Goal: Download file/media

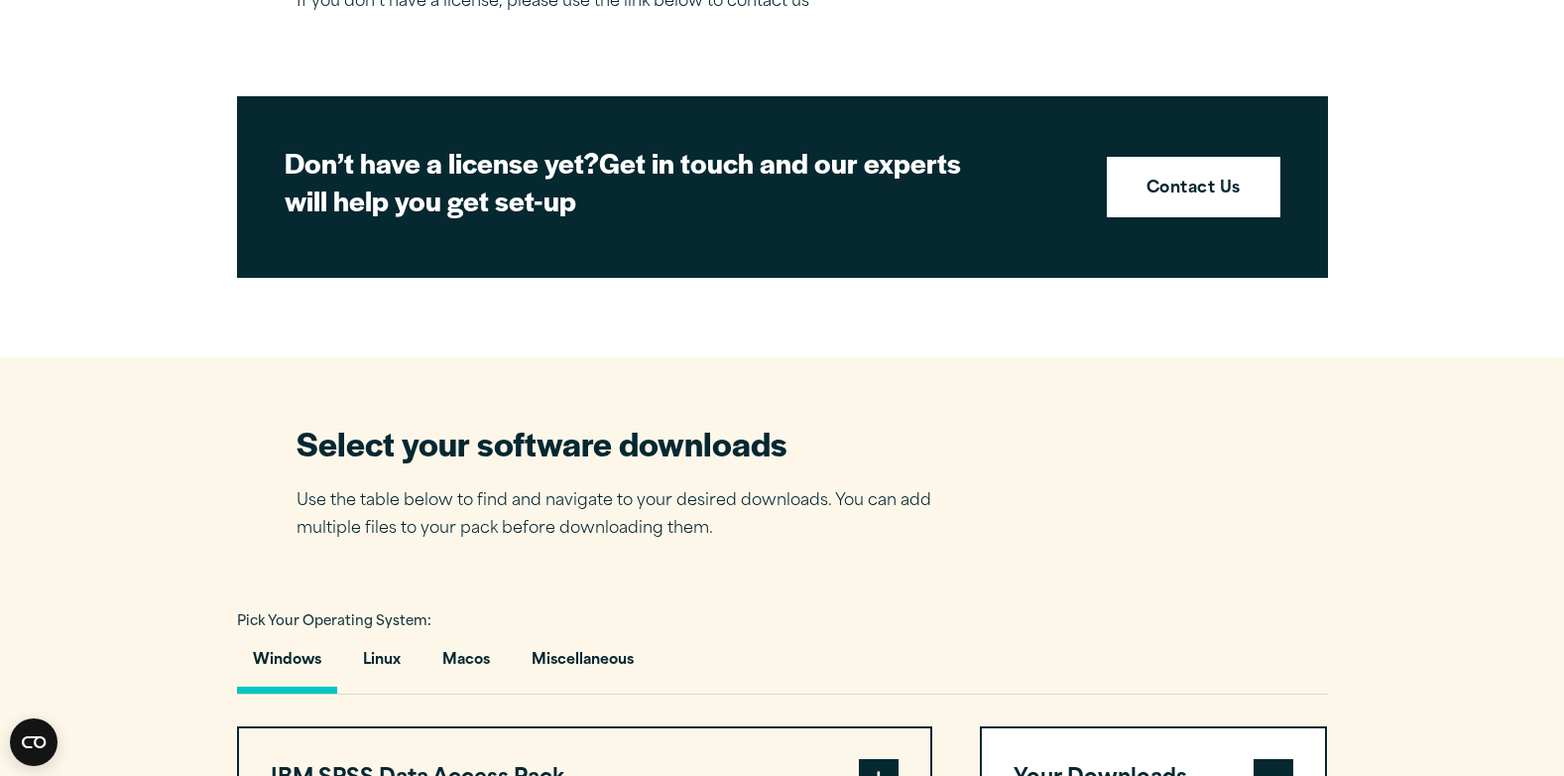
scroll to position [1559, 0]
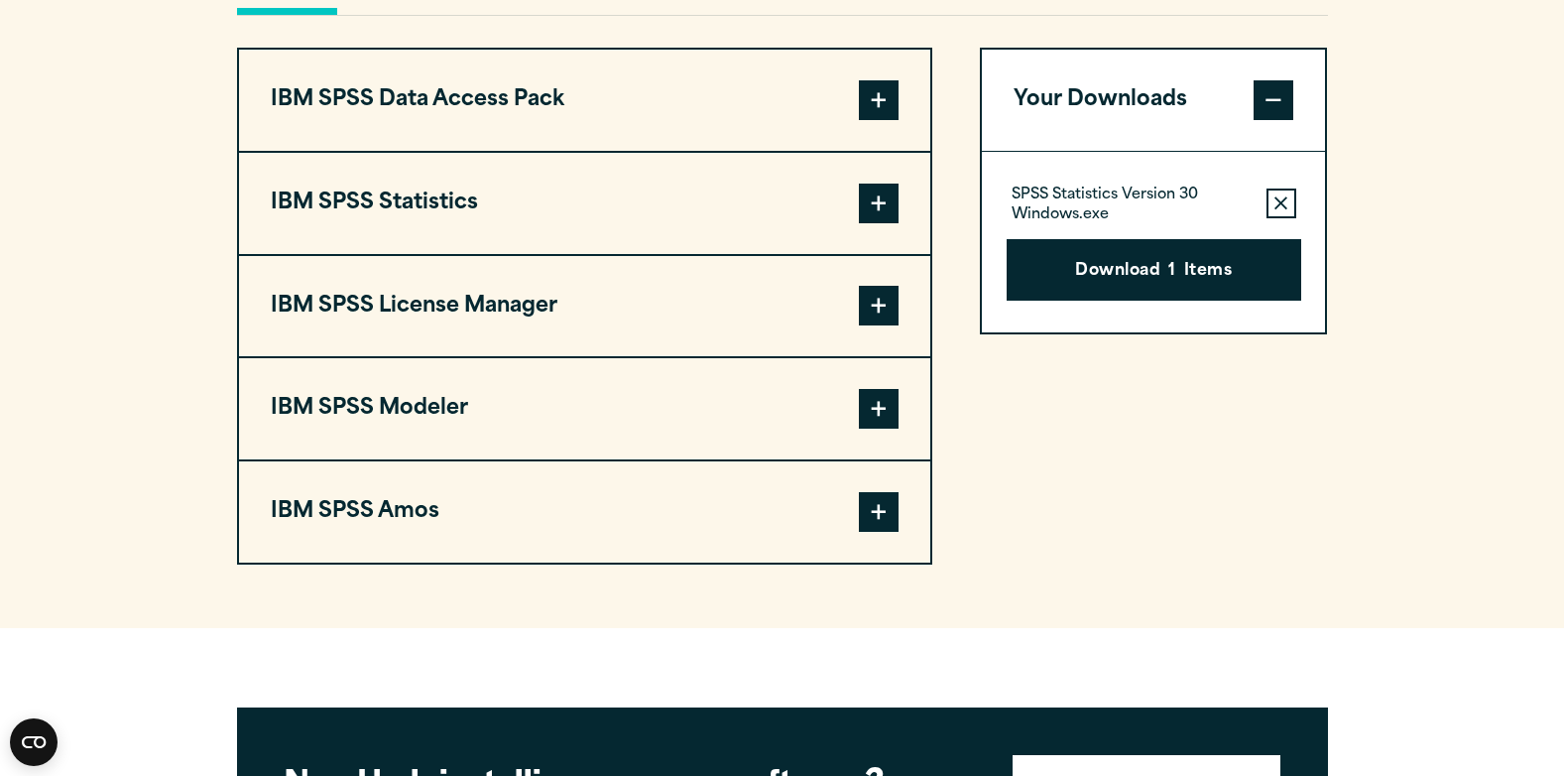
click at [881, 212] on span at bounding box center [879, 204] width 40 height 40
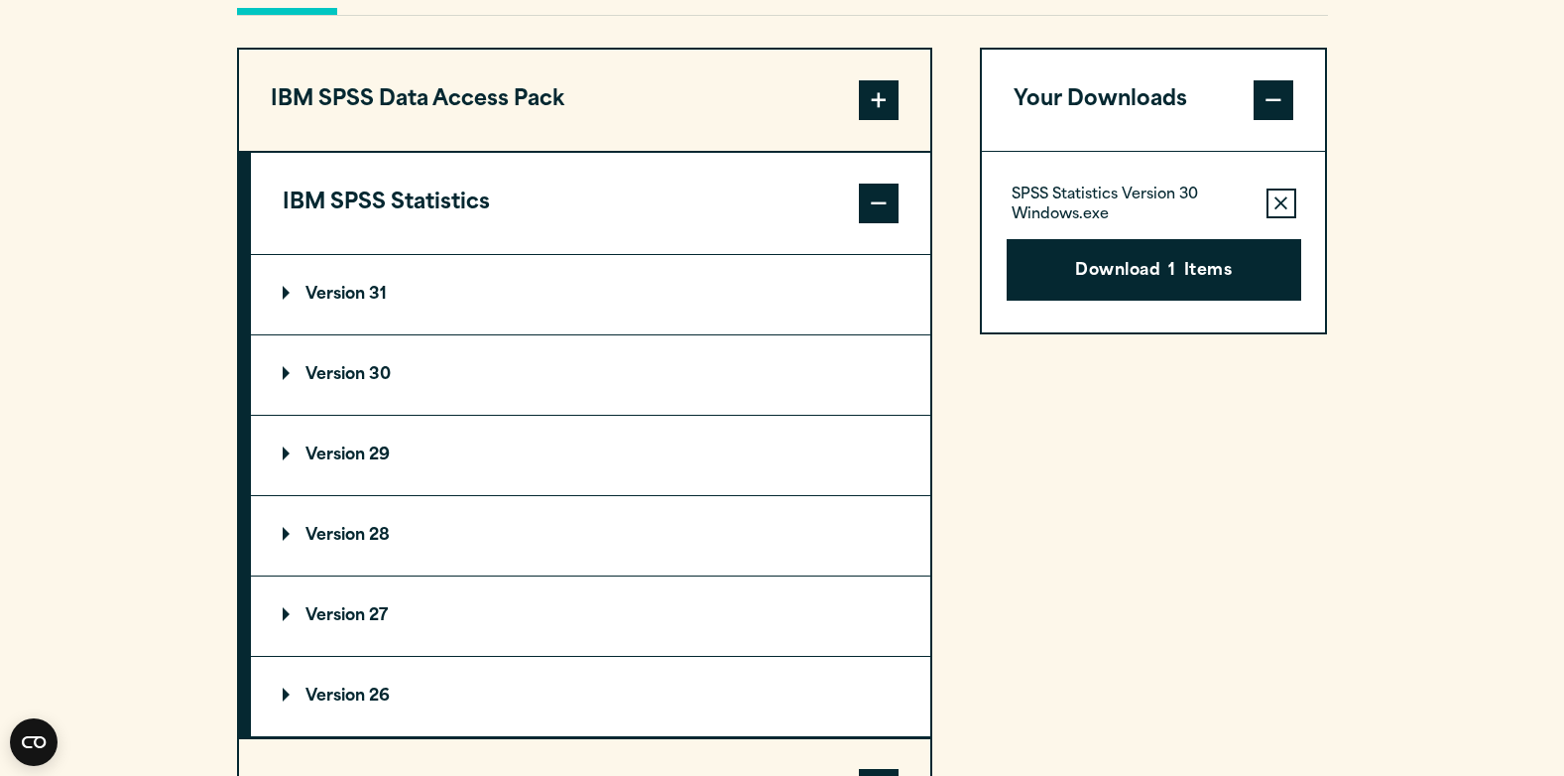
click at [1280, 208] on icon "button" at bounding box center [1281, 203] width 13 height 14
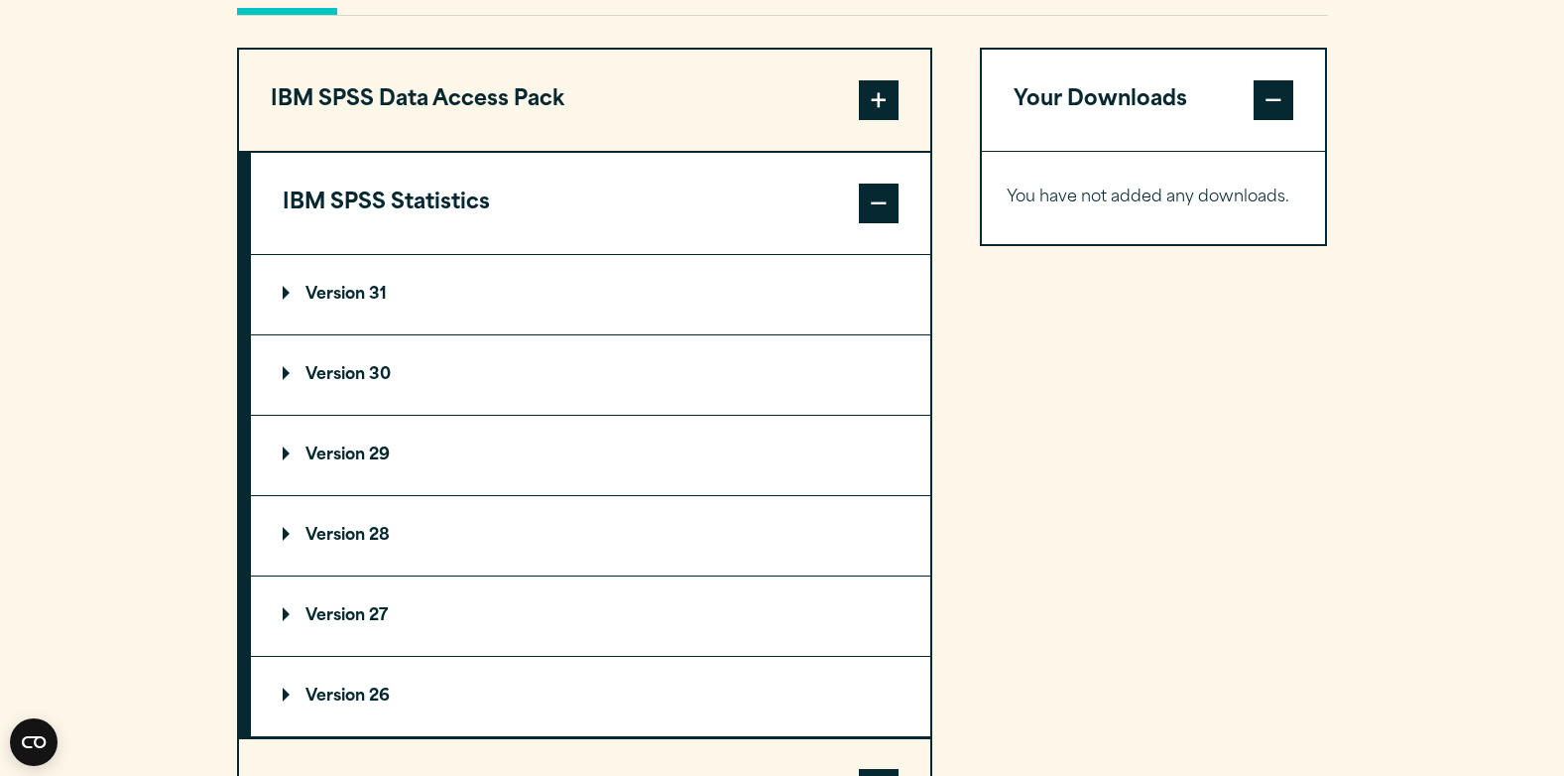
click at [285, 374] on p "Version 30" at bounding box center [337, 375] width 108 height 16
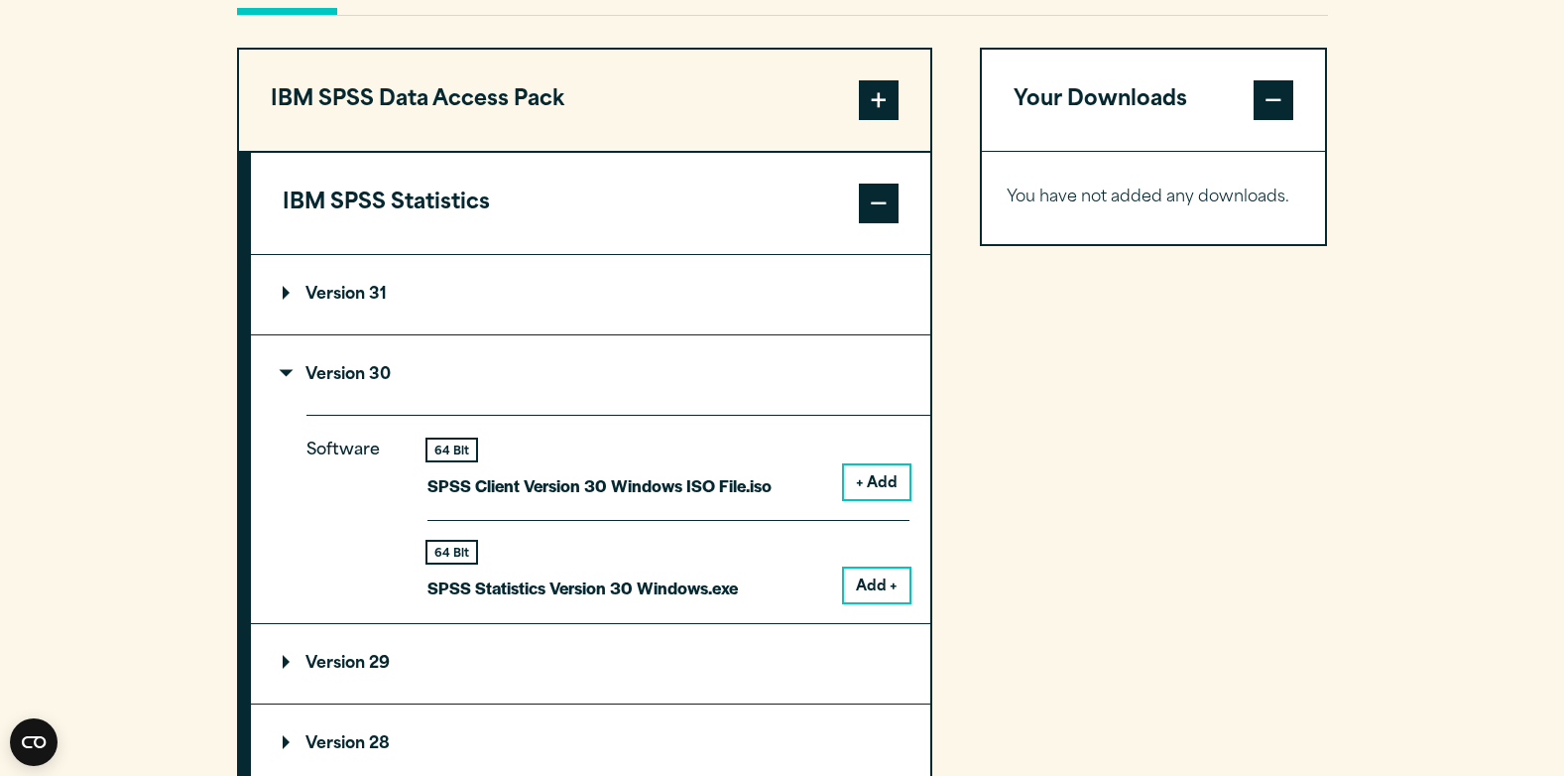
click at [868, 581] on button "Add +" at bounding box center [876, 585] width 65 height 34
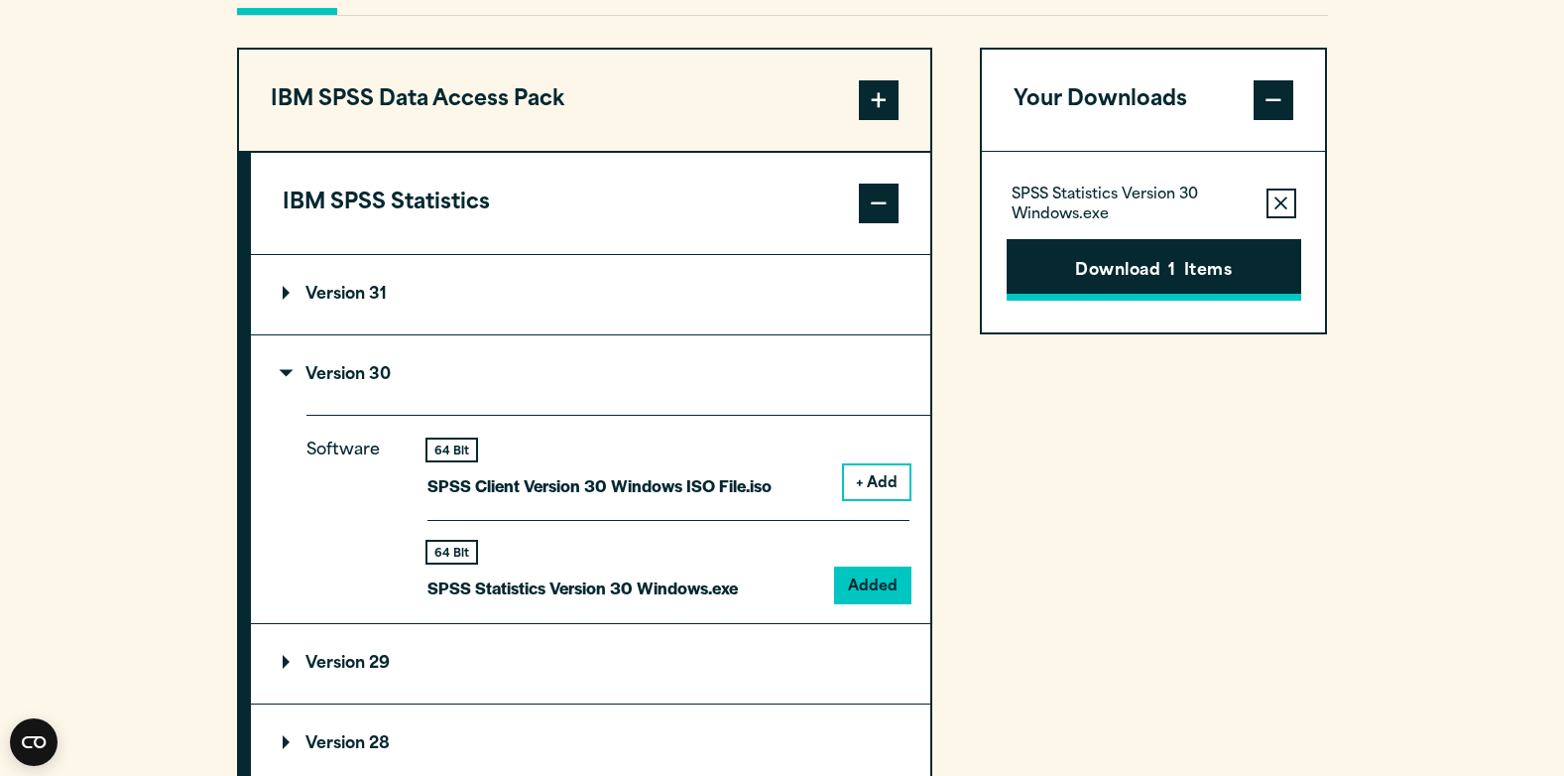
click at [1165, 263] on button "Download 1 Items" at bounding box center [1154, 269] width 295 height 61
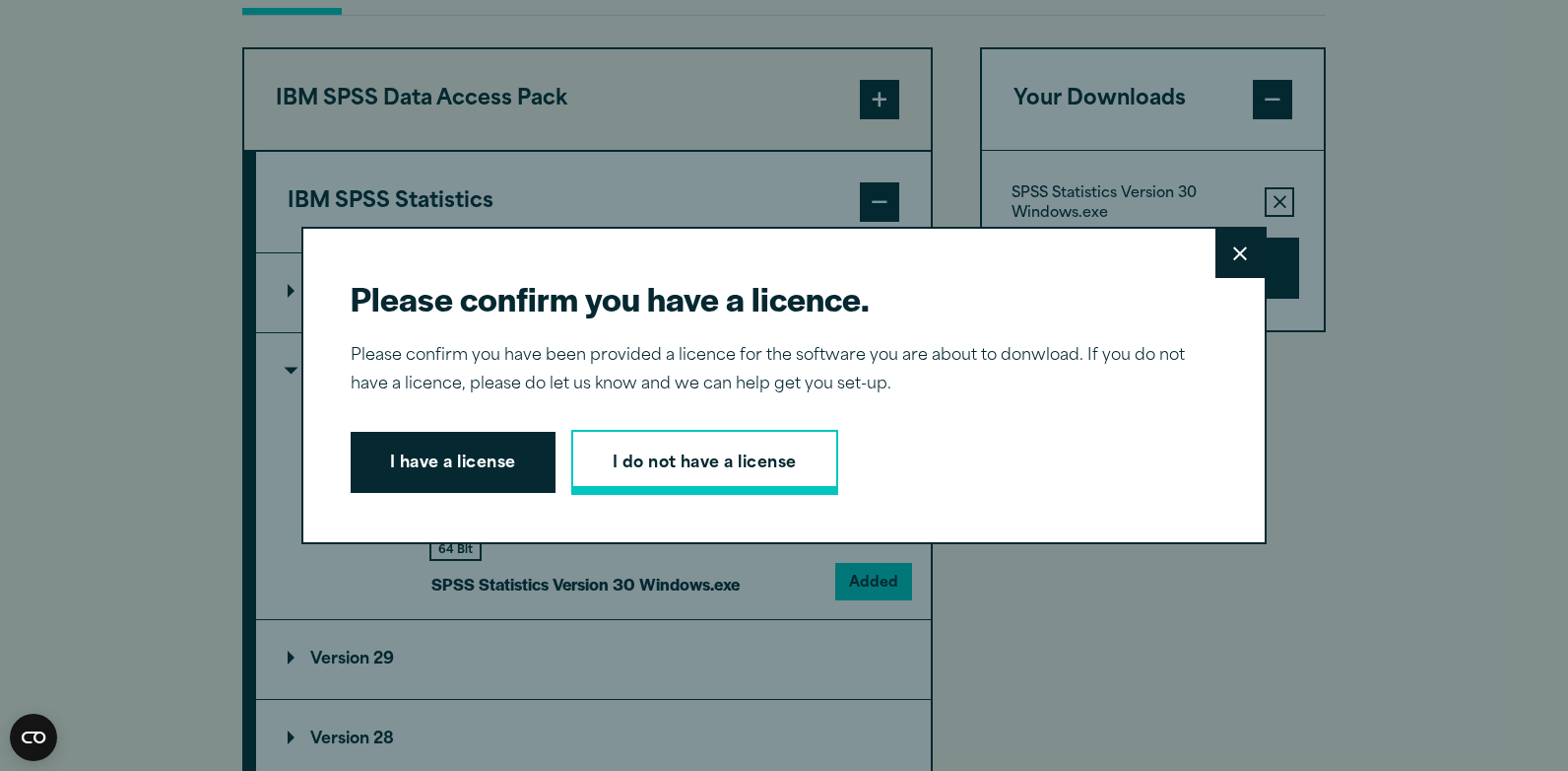
click at [622, 481] on link "I do not have a license" at bounding box center [704, 461] width 267 height 65
click at [1240, 242] on button "Close" at bounding box center [1240, 253] width 50 height 50
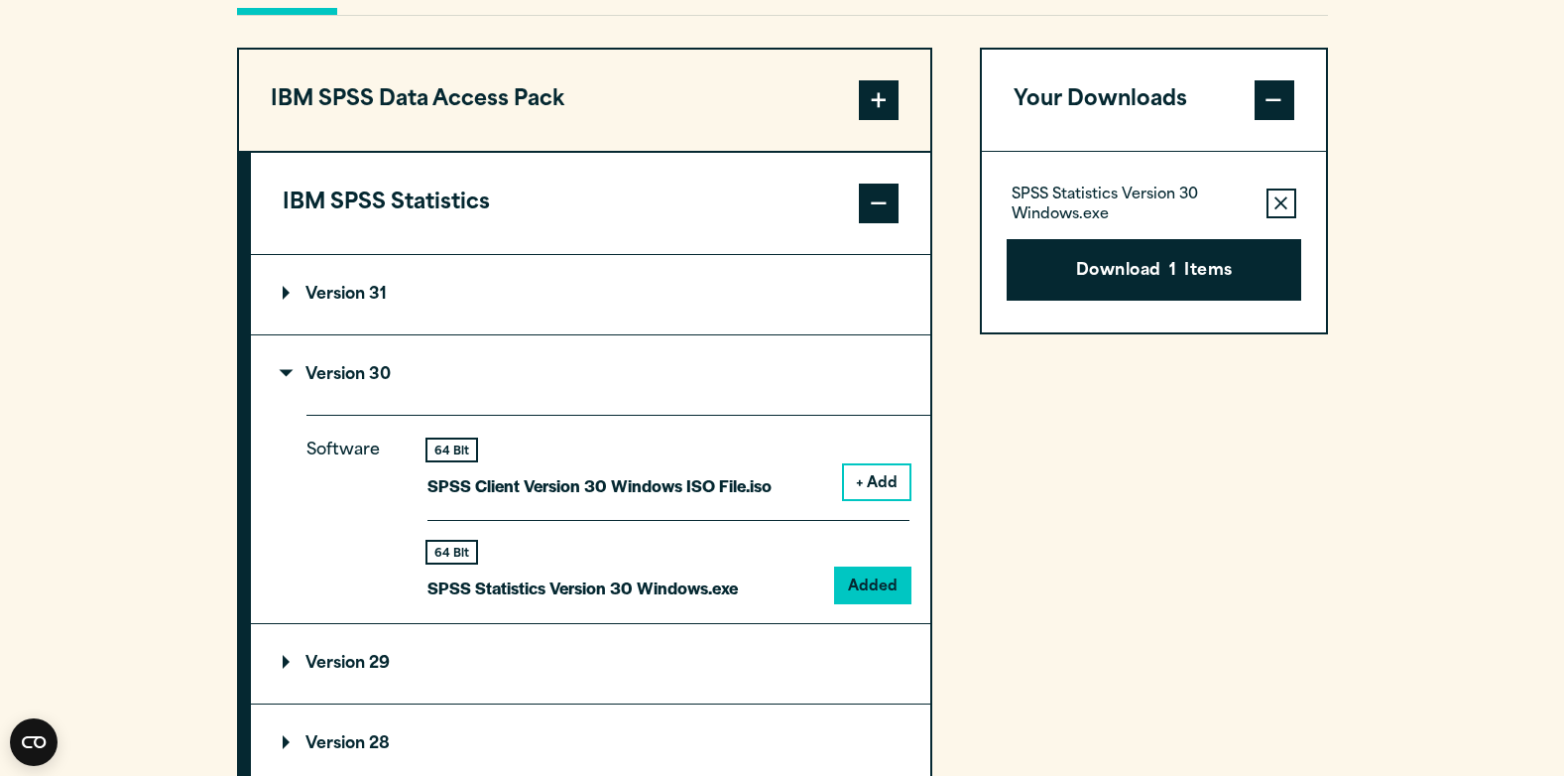
click at [1273, 193] on button "Remove this item from your software download list" at bounding box center [1282, 203] width 30 height 30
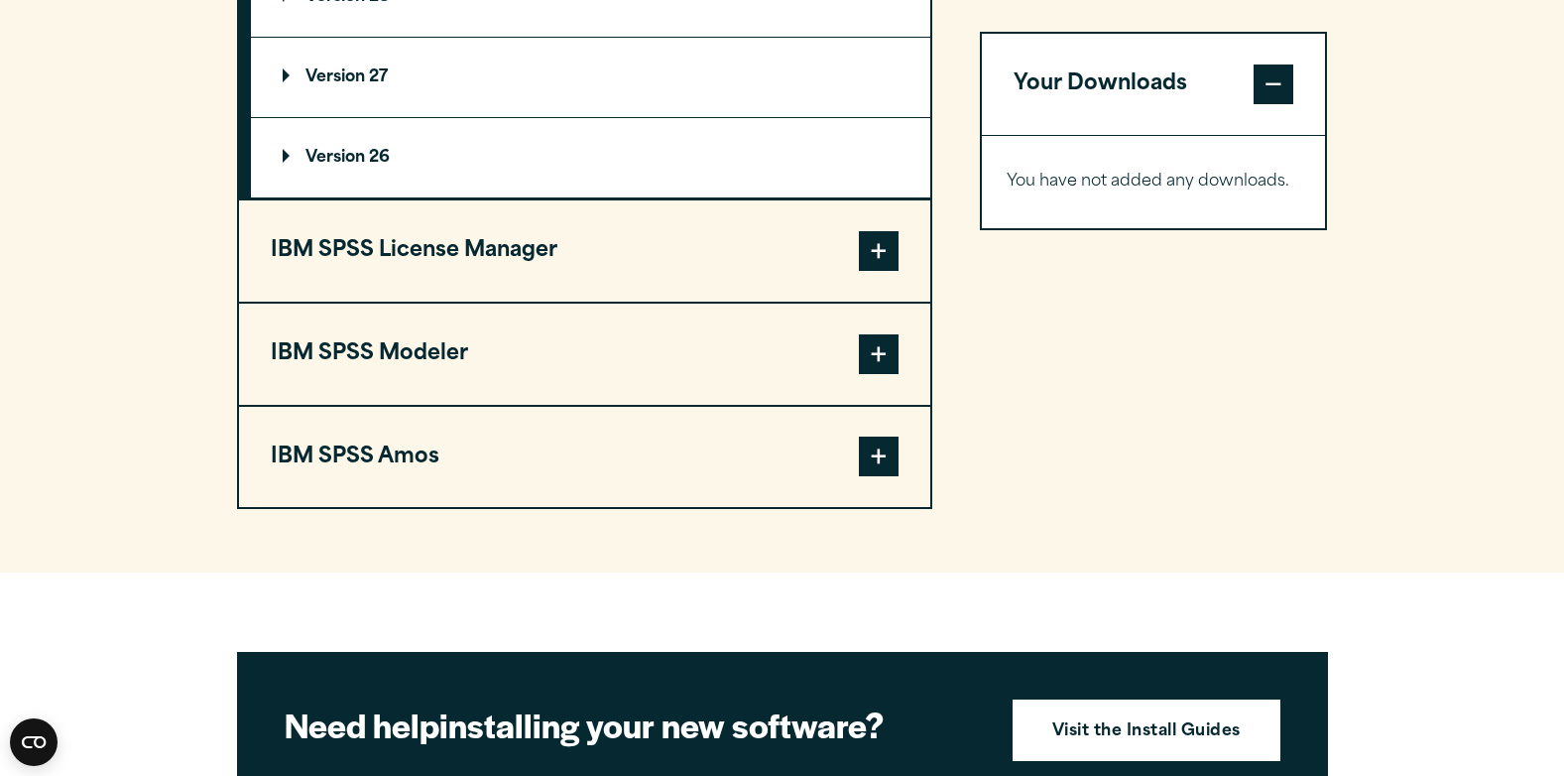
scroll to position [2446, 0]
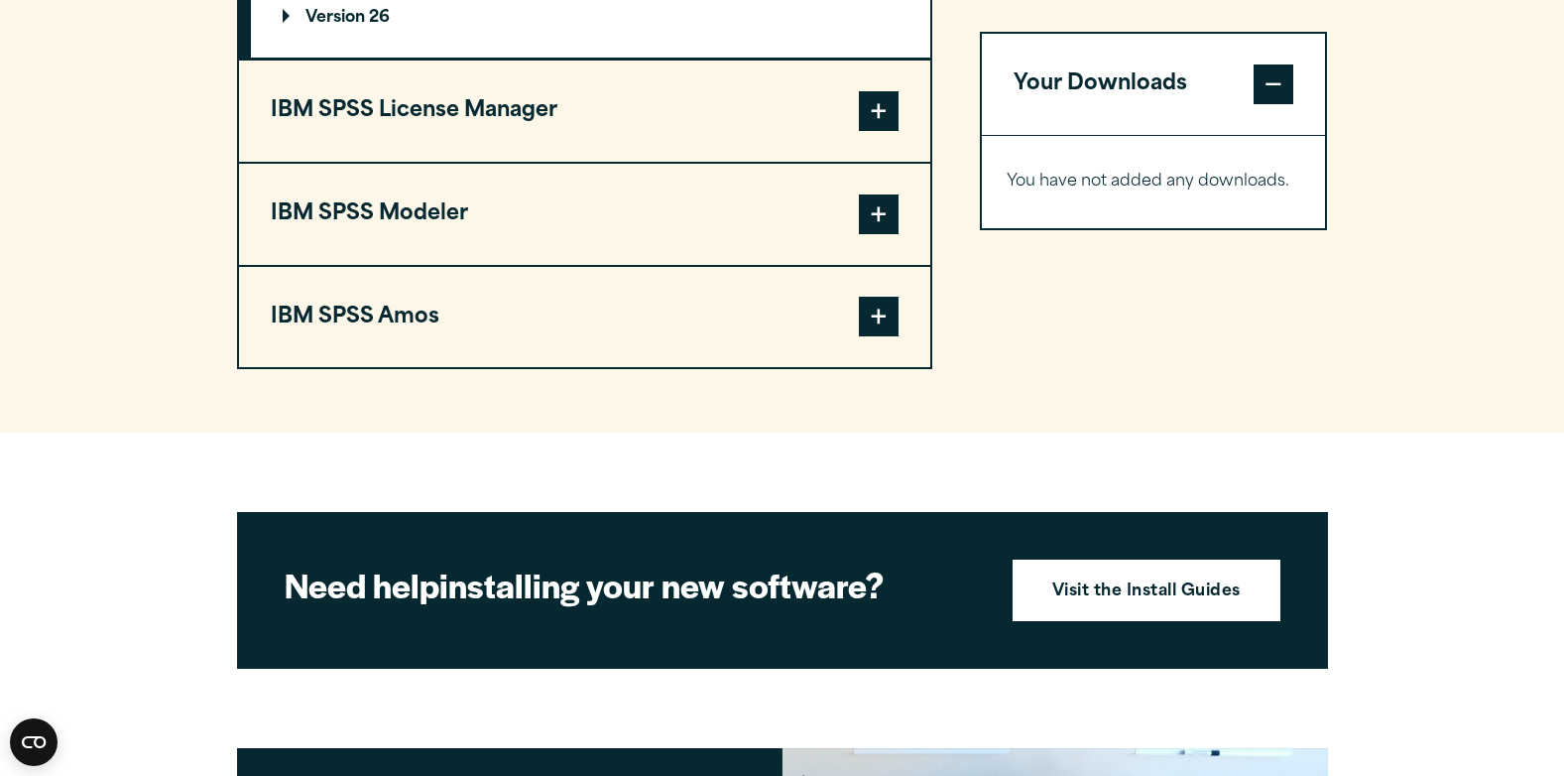
click at [871, 112] on span at bounding box center [879, 111] width 40 height 40
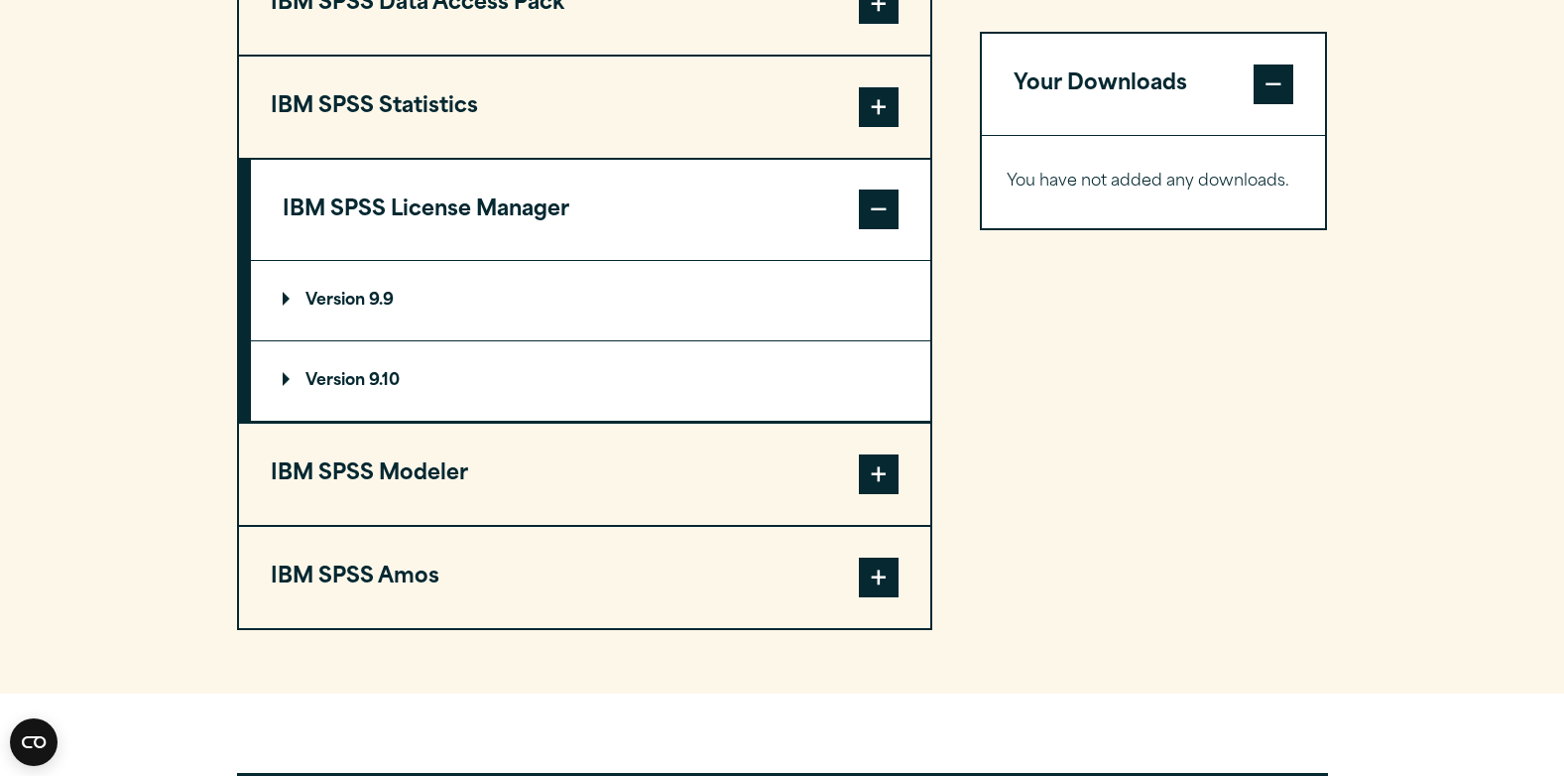
scroll to position [1542, 0]
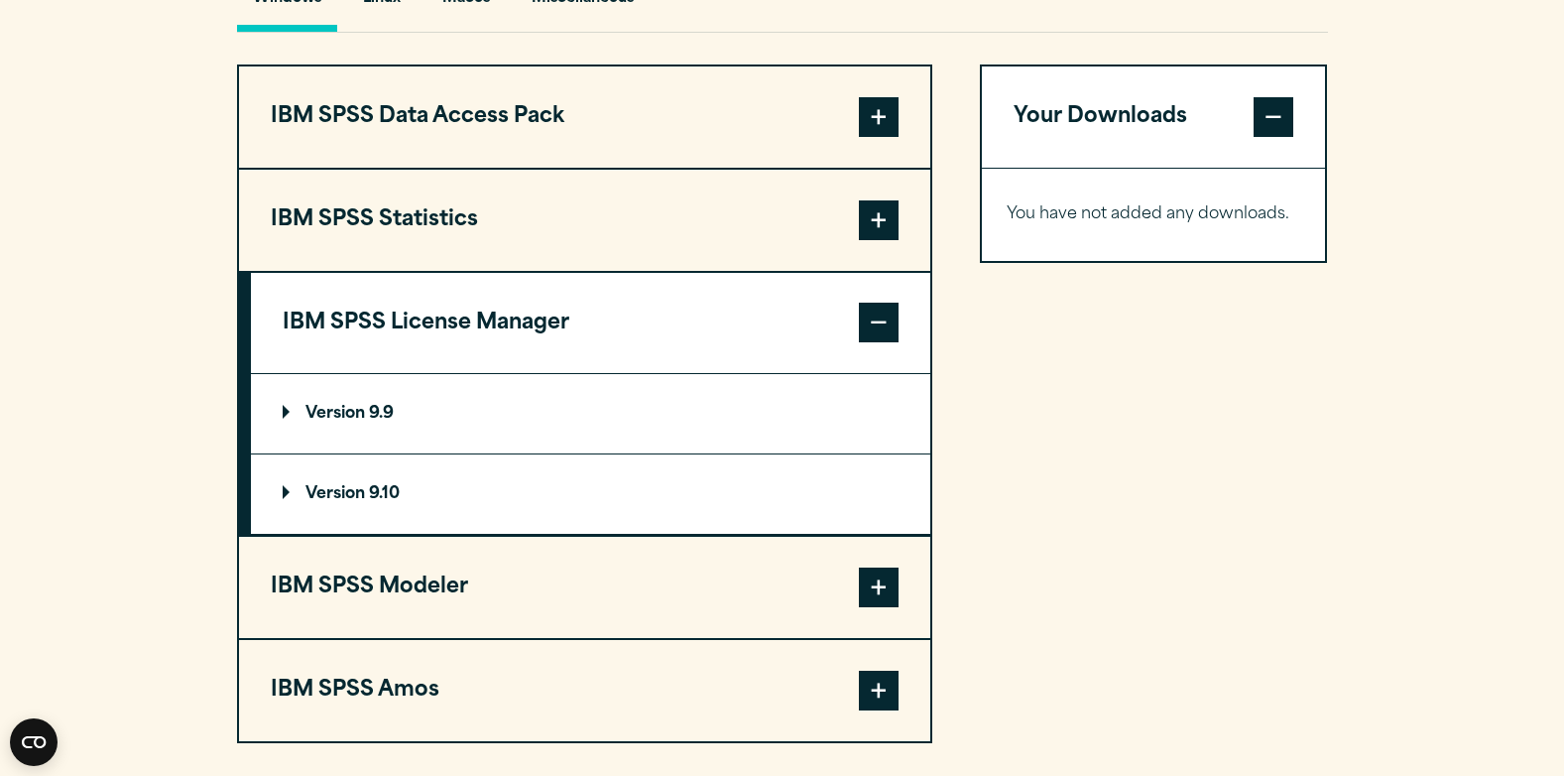
click at [867, 320] on span at bounding box center [879, 323] width 40 height 40
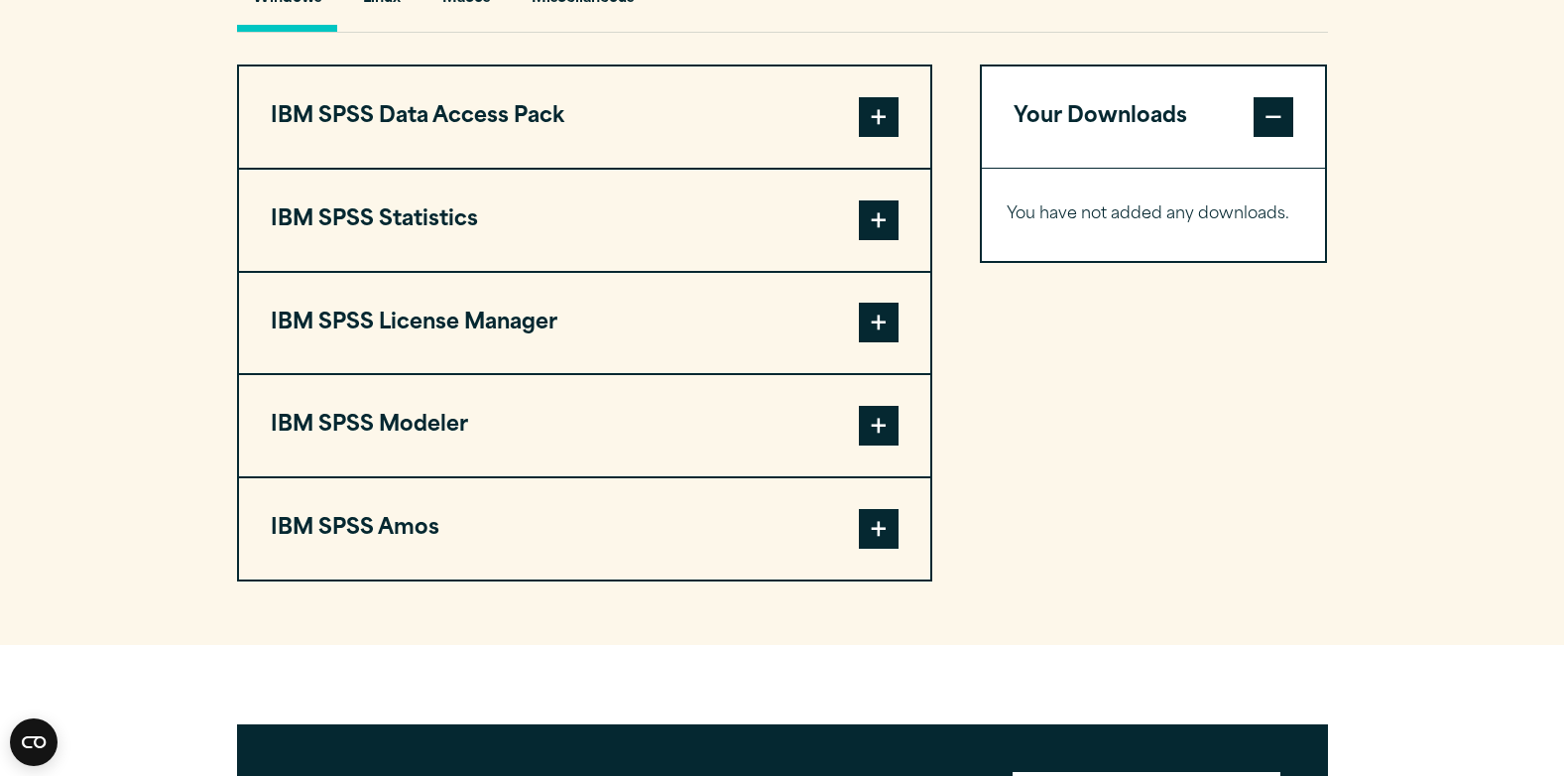
click at [872, 219] on span at bounding box center [879, 220] width 40 height 40
